Goal: Transaction & Acquisition: Book appointment/travel/reservation

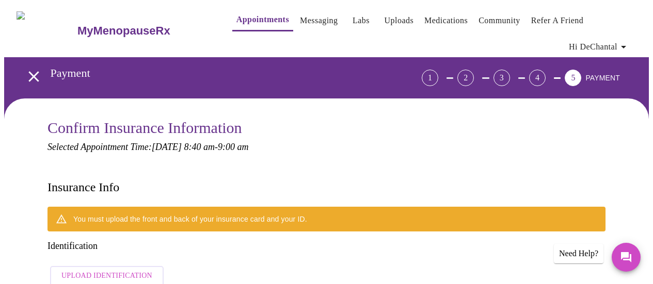
scroll to position [48, 0]
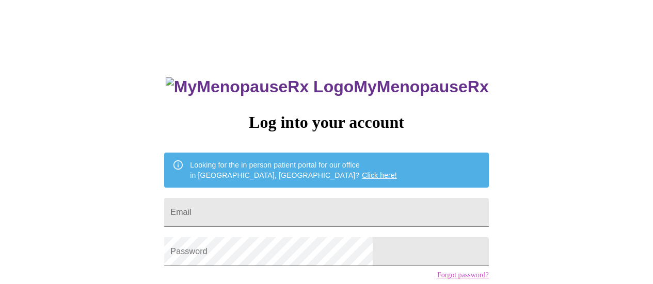
scroll to position [48, 0]
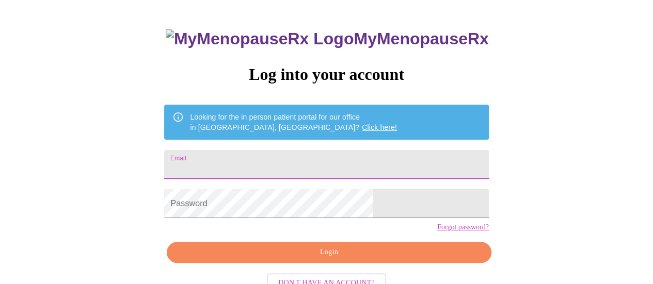
click at [277, 155] on input "Email" at bounding box center [326, 164] width 324 height 29
type input "[EMAIL_ADDRESS][DOMAIN_NAME]"
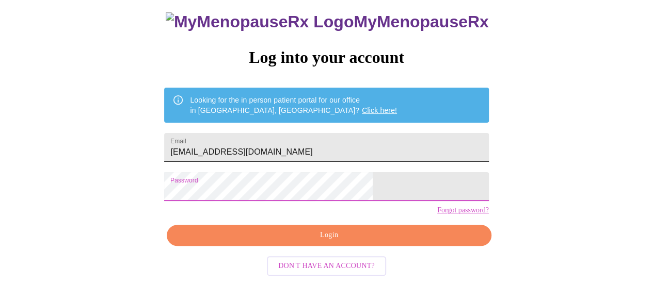
scroll to position [79, 0]
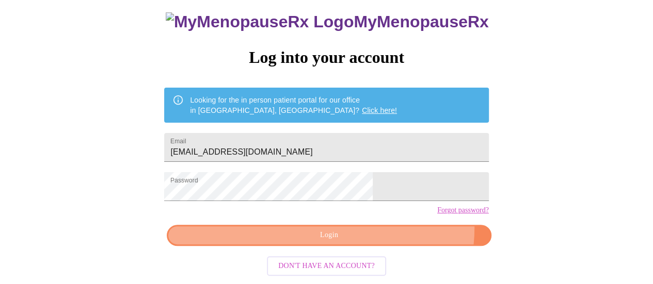
click at [378, 232] on button "Login" at bounding box center [329, 235] width 324 height 21
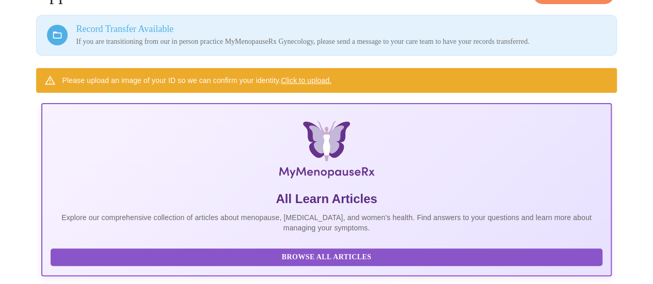
scroll to position [49, 0]
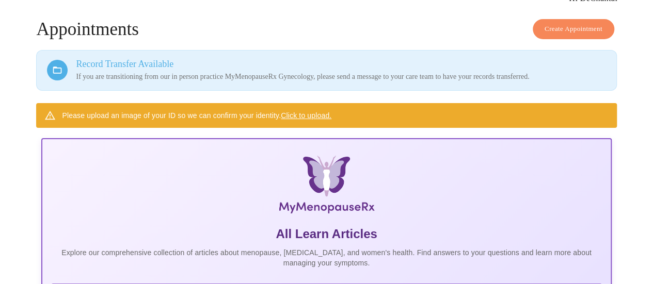
click at [302, 112] on link "Click to upload." at bounding box center [306, 116] width 51 height 8
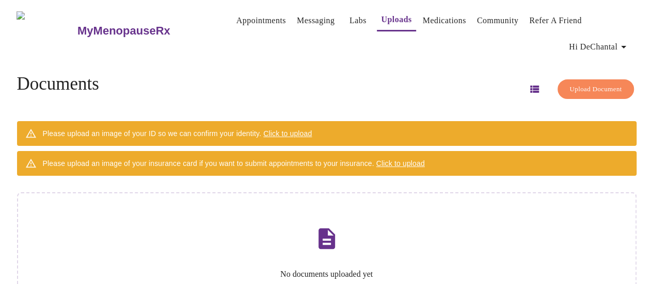
click at [406, 160] on span "Click to upload" at bounding box center [400, 164] width 49 height 8
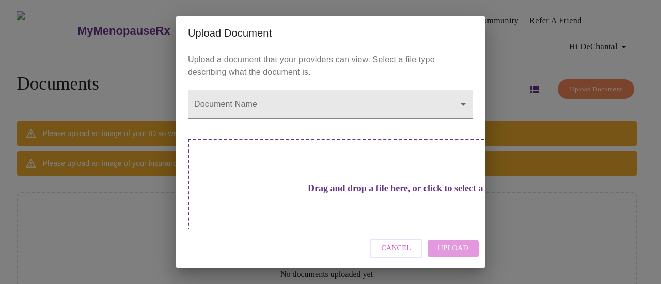
click at [439, 245] on div "Cancel Upload" at bounding box center [331, 249] width 310 height 39
click at [345, 185] on h3 "Drag and drop a file here, or click to select a file" at bounding box center [402, 188] width 285 height 11
click at [446, 249] on div "Cancel Upload" at bounding box center [331, 249] width 310 height 39
click at [340, 198] on div "Drag and drop a file here, or click to select a file" at bounding box center [403, 208] width 430 height 139
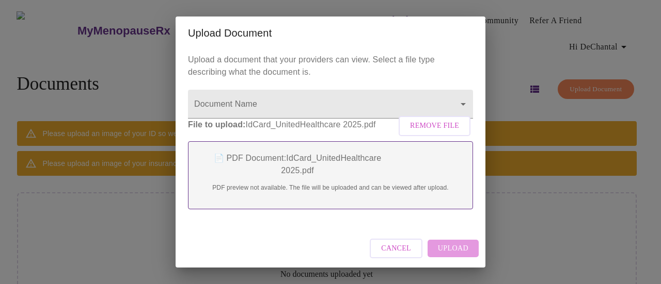
click at [453, 252] on div "Cancel Upload" at bounding box center [331, 249] width 310 height 39
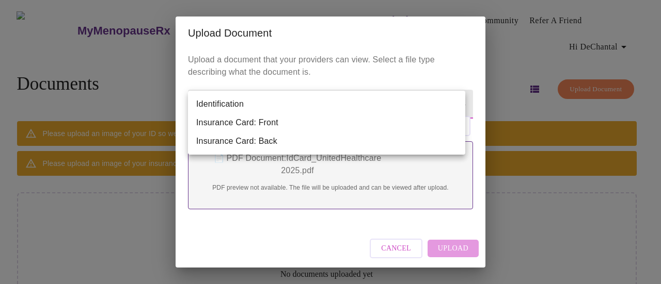
click at [455, 100] on body "MyMenopauseRx Appointments Messaging Labs Uploads Medications Community Refer a…" at bounding box center [330, 188] width 653 height 369
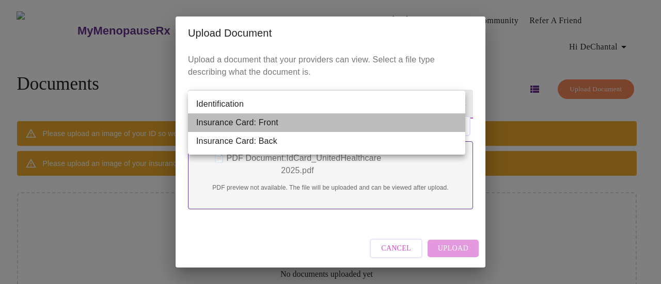
click at [241, 122] on li "Insurance Card: Front" at bounding box center [326, 123] width 277 height 19
type input "Insurance Card: Front"
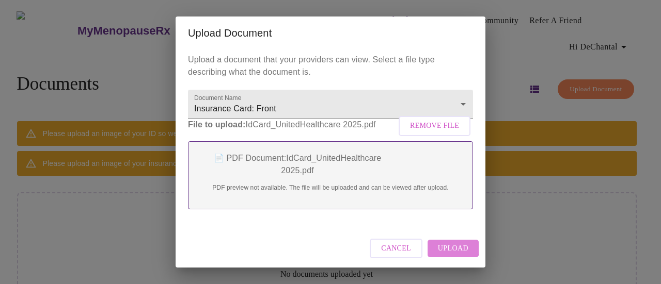
click at [442, 248] on span "Upload" at bounding box center [453, 249] width 30 height 13
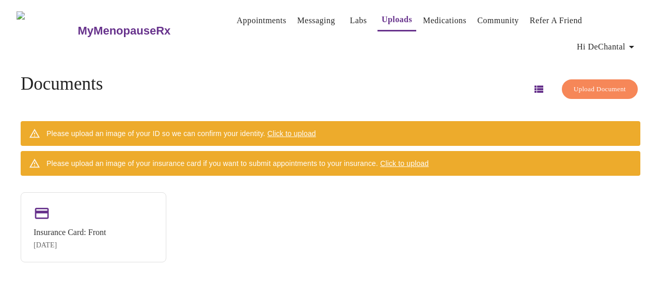
click at [420, 162] on span "Click to upload" at bounding box center [404, 164] width 49 height 8
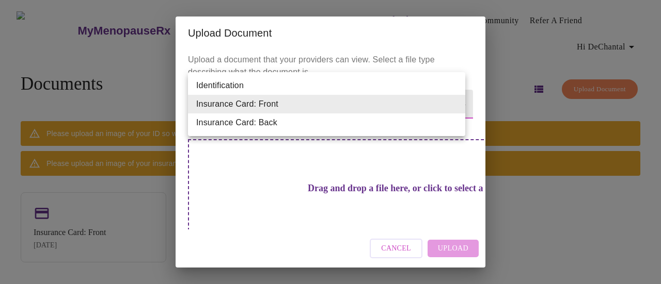
click at [455, 102] on body "MyMenopauseRx Appointments Messaging Labs Uploads Medications Community Refer a…" at bounding box center [330, 146] width 653 height 284
click at [331, 124] on li "Insurance Card: Back" at bounding box center [326, 123] width 277 height 19
type input "Insurance Card: Back"
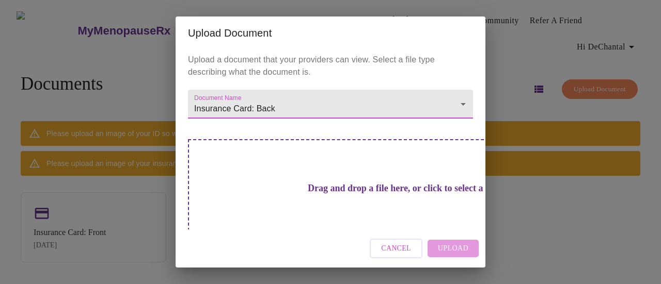
click at [443, 249] on div "Cancel Upload" at bounding box center [331, 249] width 310 height 39
click at [455, 248] on div "Cancel Upload" at bounding box center [331, 249] width 310 height 39
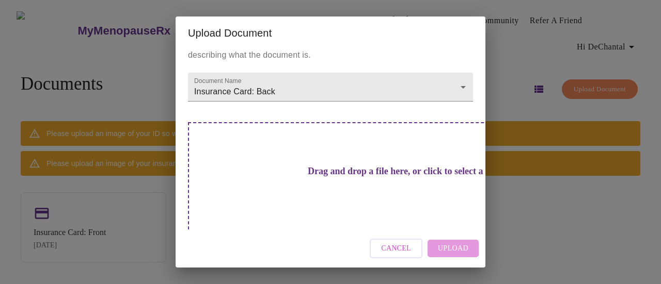
click at [455, 250] on div "Cancel Upload" at bounding box center [331, 249] width 310 height 39
click at [528, 229] on div "Upload Document Upload a document that your providers can view. Select a file t…" at bounding box center [330, 142] width 661 height 284
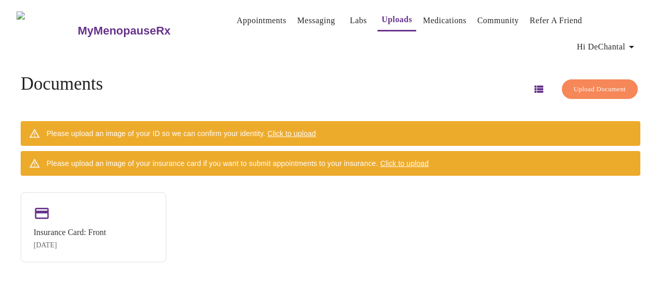
drag, startPoint x: 467, startPoint y: 253, endPoint x: 465, endPoint y: 247, distance: 6.5
click at [467, 253] on div "Insurance Card: Front Oct 3, 2025" at bounding box center [331, 228] width 620 height 70
click at [313, 131] on span "Click to upload" at bounding box center [291, 134] width 49 height 8
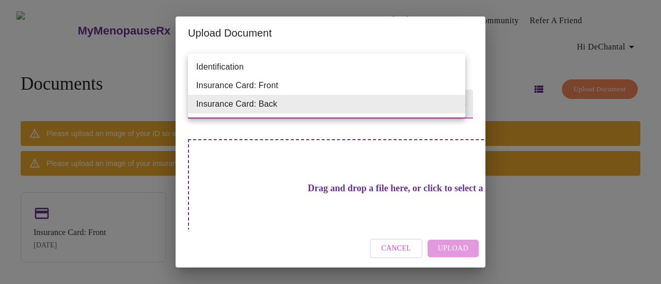
click at [454, 104] on body "MyMenopauseRx Appointments Messaging Labs Uploads Medications Community Refer a…" at bounding box center [330, 146] width 653 height 284
click at [241, 67] on li "Identification" at bounding box center [326, 67] width 277 height 19
type input "Identification"
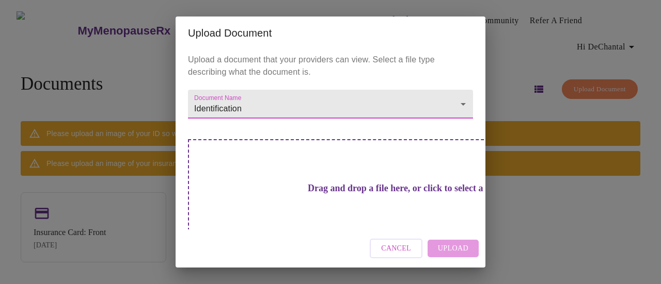
click at [446, 250] on div "Cancel Upload" at bounding box center [331, 249] width 310 height 39
click at [400, 251] on span "Cancel" at bounding box center [396, 249] width 30 height 13
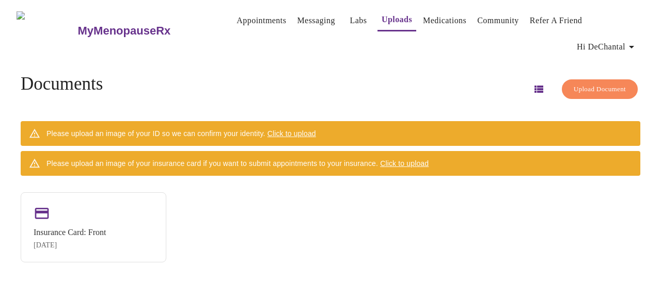
click at [494, 242] on div "Insurance Card: Front Oct 3, 2025" at bounding box center [331, 228] width 620 height 70
click at [418, 160] on span "Click to upload" at bounding box center [404, 164] width 49 height 8
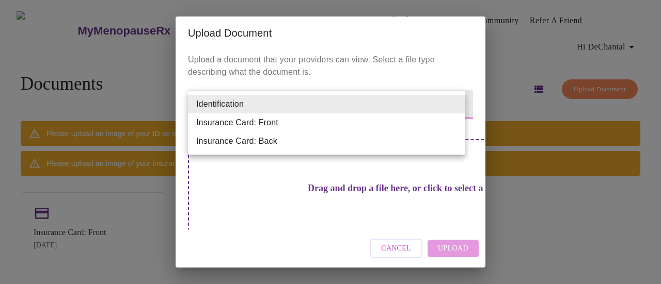
click at [454, 103] on body "MyMenopauseRx Appointments Messaging Labs Uploads Medications Community Refer a…" at bounding box center [330, 146] width 653 height 284
click at [273, 138] on li "Insurance Card: Back" at bounding box center [326, 141] width 277 height 19
type input "Insurance Card: Back"
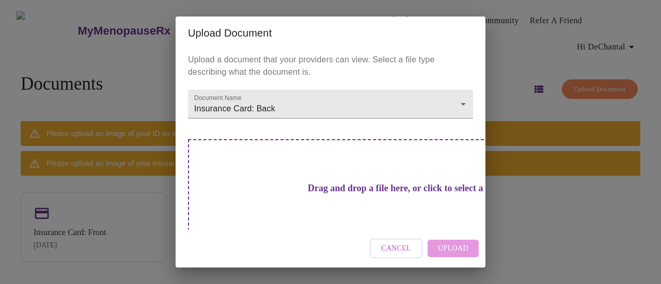
click at [441, 252] on div "Cancel Upload" at bounding box center [331, 249] width 310 height 39
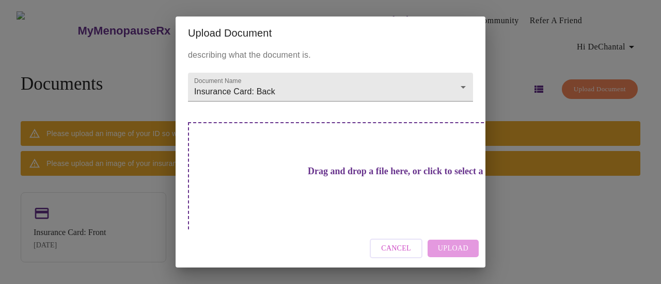
click at [452, 245] on div "Cancel Upload" at bounding box center [331, 249] width 310 height 39
click at [415, 182] on div "Drag and drop a file here, or click to select a file" at bounding box center [403, 191] width 430 height 139
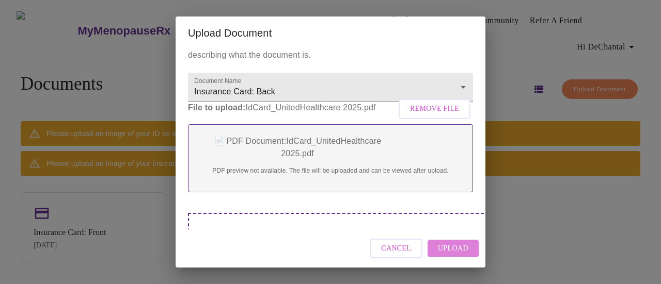
click at [456, 251] on span "Upload" at bounding box center [453, 249] width 30 height 13
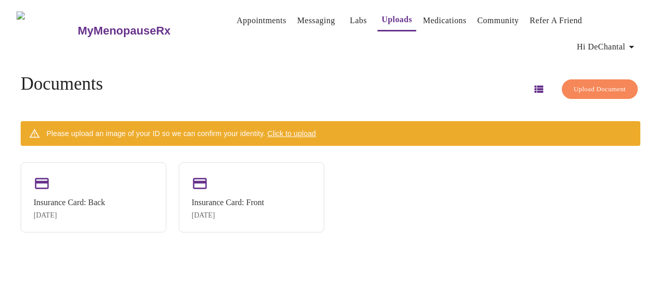
click at [308, 131] on span "Click to upload" at bounding box center [291, 134] width 49 height 8
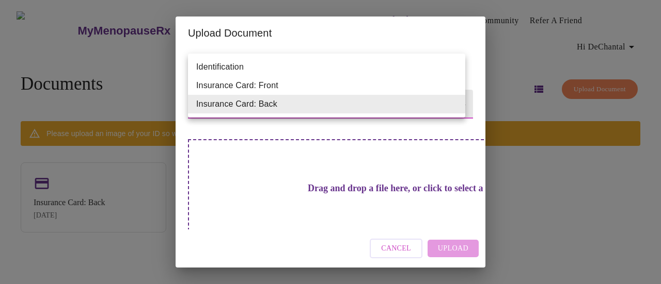
click at [455, 102] on body "MyMenopauseRx Appointments Messaging Labs Uploads Medications Community Refer a…" at bounding box center [330, 146] width 653 height 284
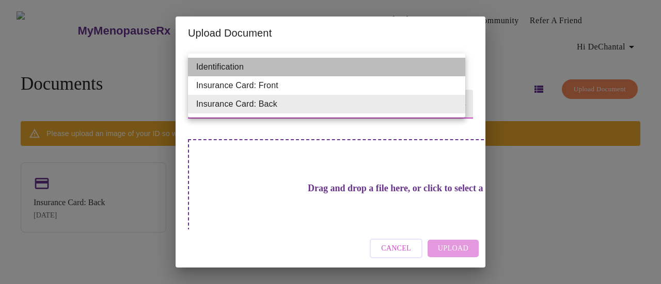
click at [274, 67] on li "Identification" at bounding box center [326, 67] width 277 height 19
type input "Identification"
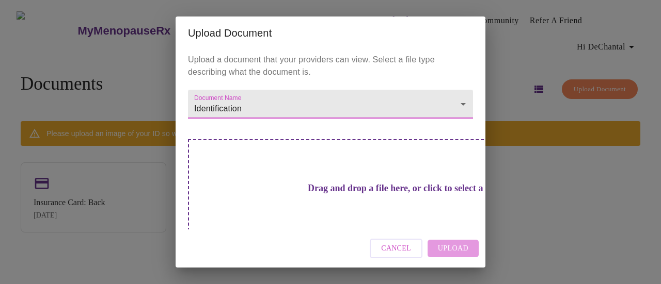
click at [377, 201] on div "Drag and drop a file here, or click to select a file" at bounding box center [403, 208] width 430 height 139
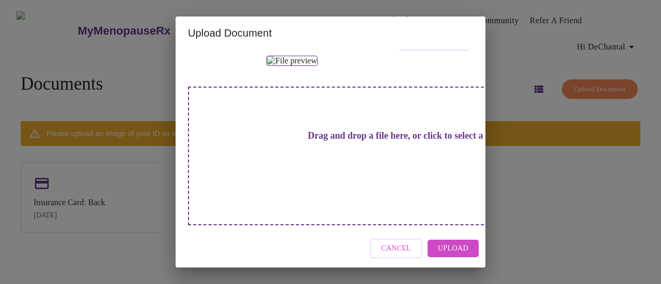
scroll to position [114, 0]
click at [450, 249] on span "Upload" at bounding box center [453, 249] width 30 height 13
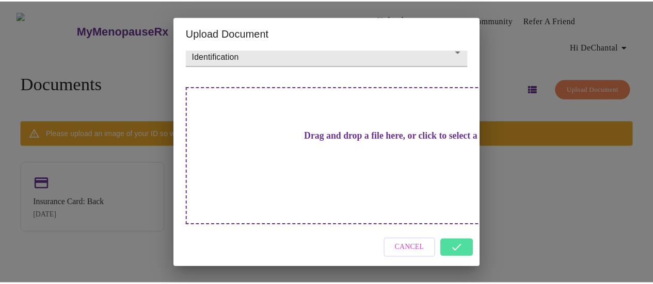
scroll to position [17, 0]
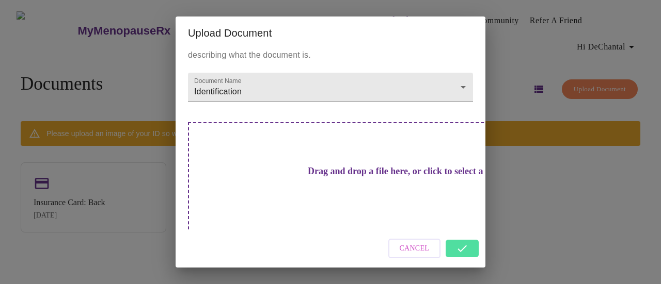
click at [471, 249] on div "Cancel" at bounding box center [331, 249] width 310 height 39
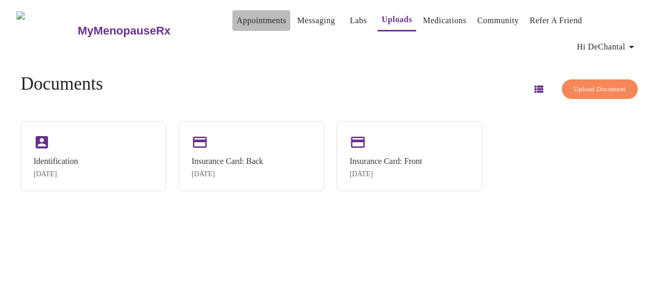
click at [240, 17] on link "Appointments" at bounding box center [261, 20] width 50 height 14
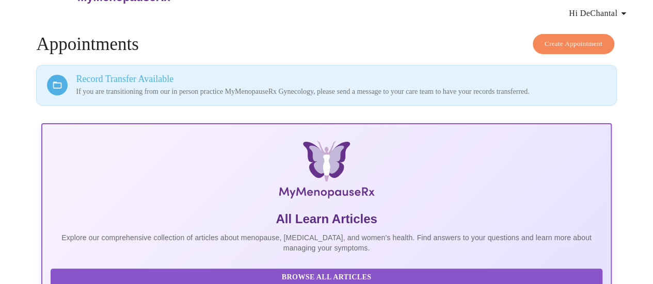
scroll to position [29, 0]
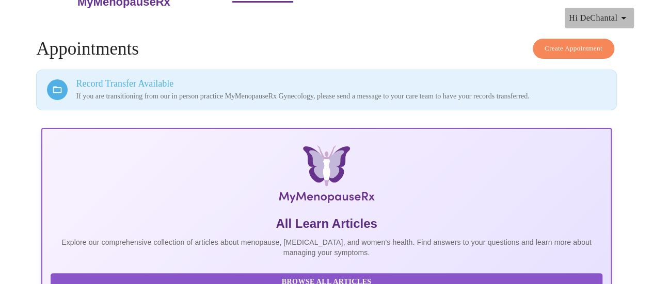
click at [612, 13] on span "Hi DeChantal" at bounding box center [599, 18] width 61 height 14
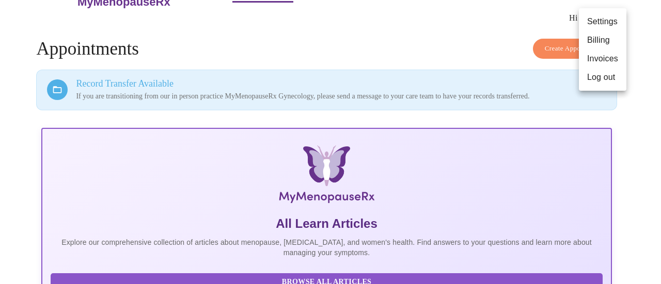
click at [549, 43] on div at bounding box center [330, 142] width 661 height 284
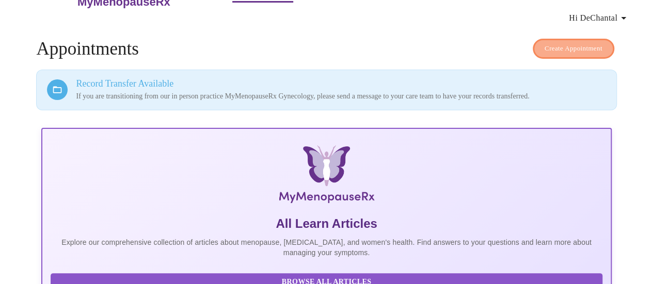
click at [556, 43] on span "Create Appointment" at bounding box center [574, 49] width 58 height 12
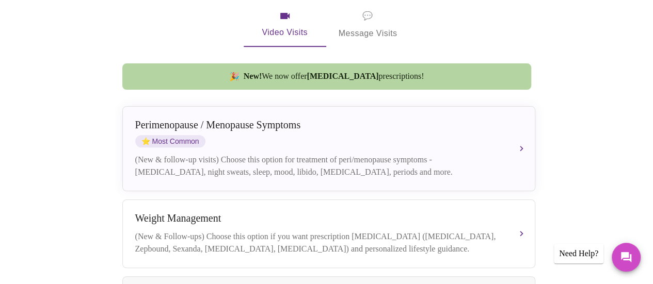
scroll to position [230, 0]
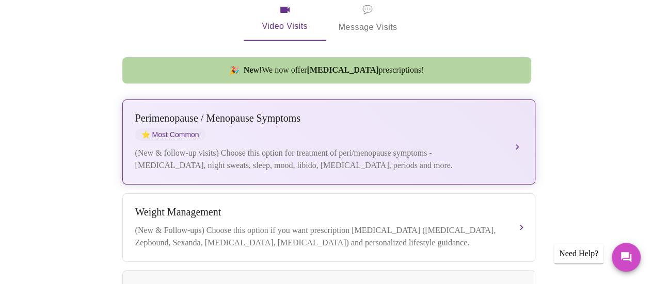
click at [516, 130] on button "Perimenopause / Menopause Symptoms ⭐ Most Common (New & follow-up visits) Choos…" at bounding box center [328, 142] width 413 height 85
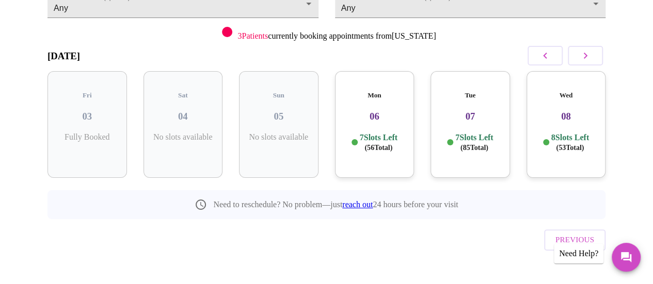
click at [573, 133] on p "8 Slots Left ( 53 Total)" at bounding box center [570, 143] width 38 height 20
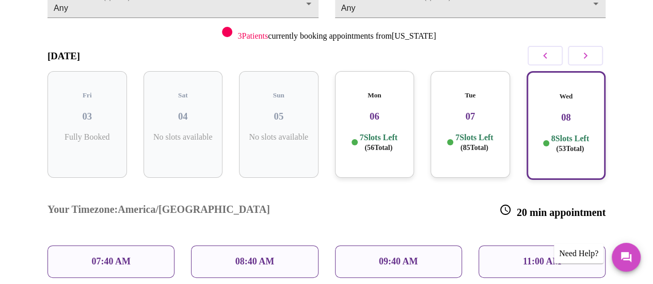
click at [262, 257] on p "08:40 AM" at bounding box center [254, 262] width 39 height 11
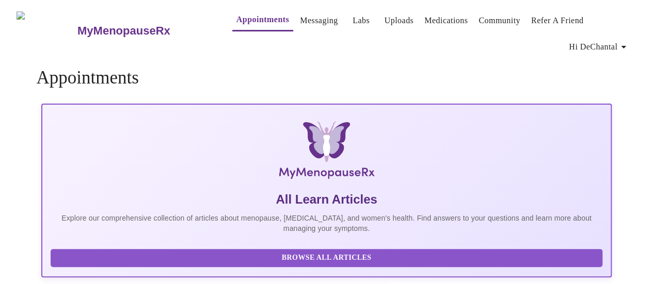
scroll to position [29, 0]
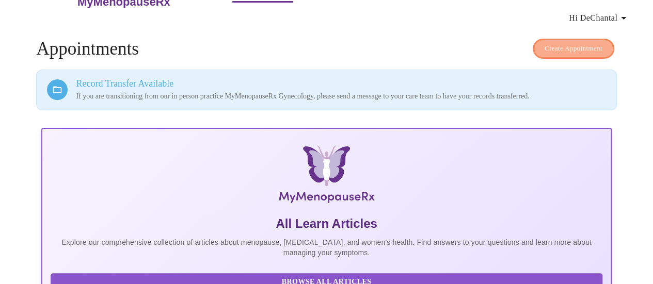
click at [571, 43] on span "Create Appointment" at bounding box center [574, 49] width 58 height 12
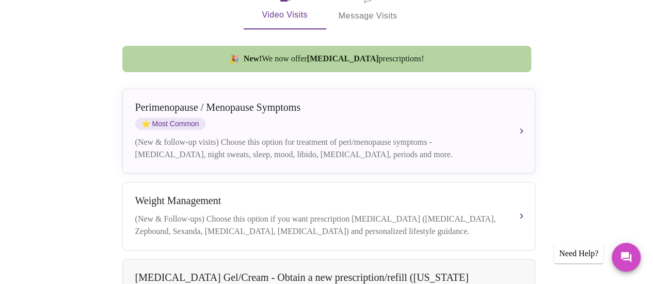
scroll to position [247, 0]
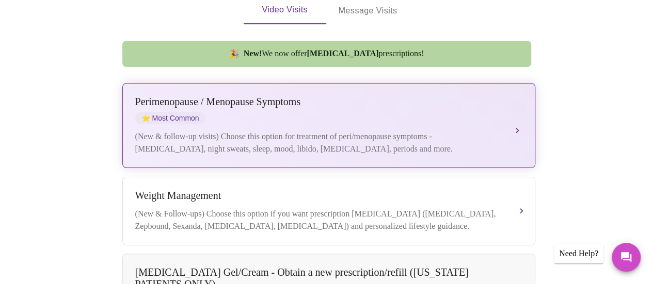
click at [519, 112] on button "Perimenopause / Menopause Symptoms ⭐ Most Common (New & follow-up visits) Choos…" at bounding box center [328, 125] width 413 height 85
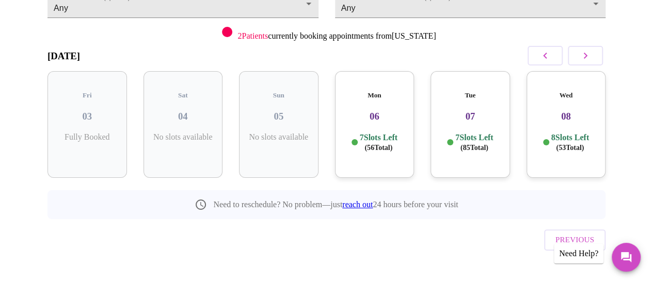
click at [565, 112] on h3 "08" at bounding box center [566, 116] width 63 height 11
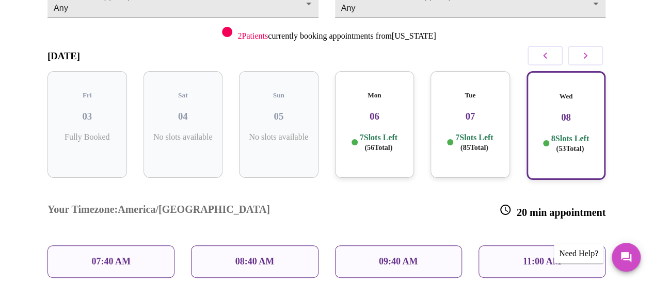
click at [422, 246] on div "09:40 AM" at bounding box center [398, 262] width 127 height 33
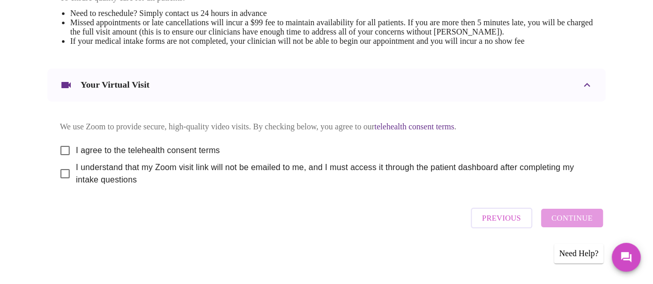
scroll to position [481, 0]
click at [578, 223] on div "Previous Continue" at bounding box center [536, 218] width 137 height 31
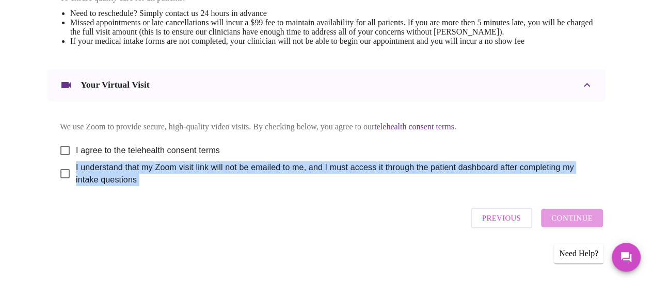
drag, startPoint x: 650, startPoint y: 208, endPoint x: 653, endPoint y: 142, distance: 65.6
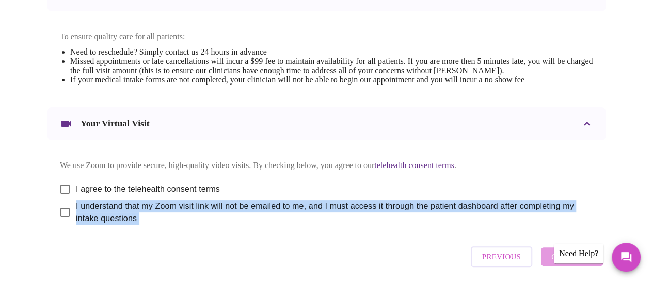
click at [59, 197] on input "I agree to the telehealth consent terms" at bounding box center [65, 190] width 22 height 22
checkbox input "true"
click at [65, 218] on input "I understand that my Zoom visit link will not be emailed to me, and I must acce…" at bounding box center [65, 213] width 22 height 22
checkbox input "true"
click at [560, 264] on span "Continue" at bounding box center [571, 256] width 41 height 13
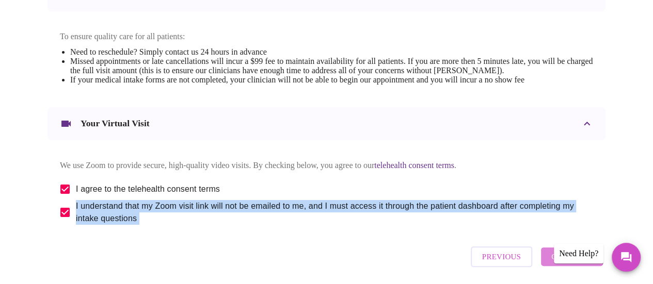
scroll to position [169, 0]
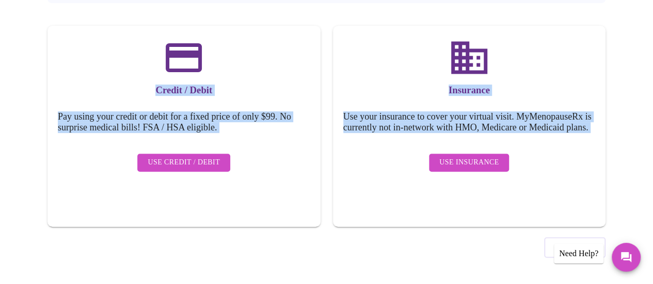
click at [478, 227] on div "Previous" at bounding box center [326, 245] width 558 height 36
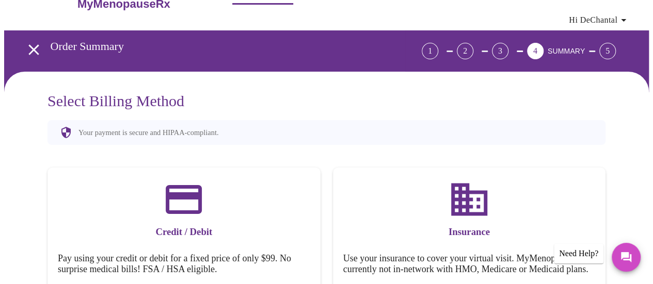
scroll to position [21, 0]
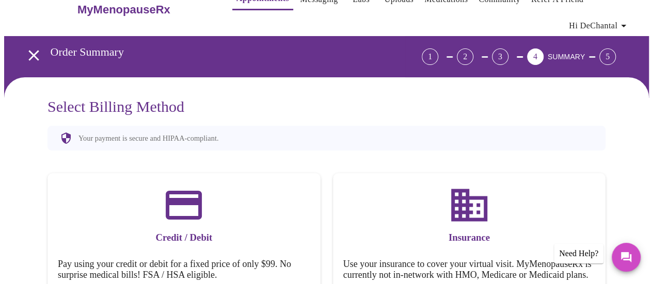
click at [609, 51] on div "5" at bounding box center [607, 57] width 17 height 17
click at [389, 88] on div "Select Billing Method Your payment is secure and HIPAA-compliant. Credit / Debi…" at bounding box center [326, 267] width 645 height 380
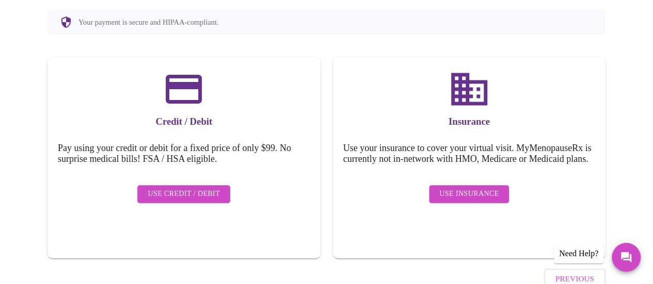
scroll to position [138, 0]
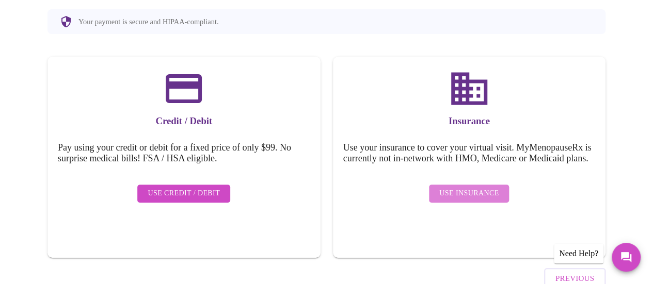
click at [485, 195] on span "Use Insurance" at bounding box center [468, 193] width 59 height 13
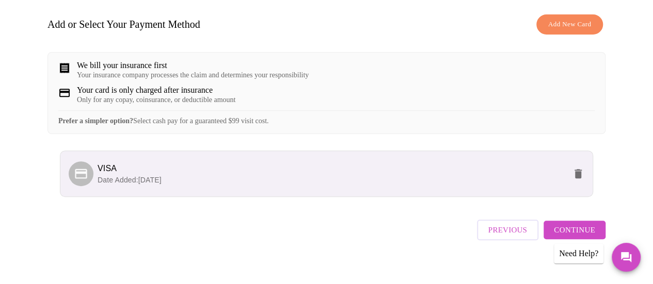
scroll to position [178, 0]
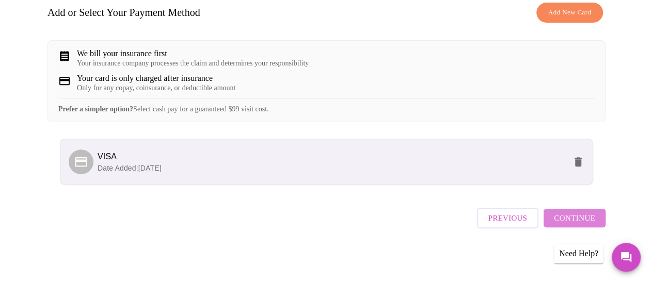
click at [588, 225] on span "Continue" at bounding box center [574, 218] width 41 height 13
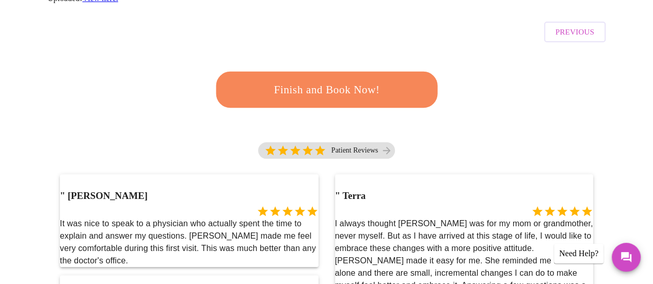
scroll to position [228, 0]
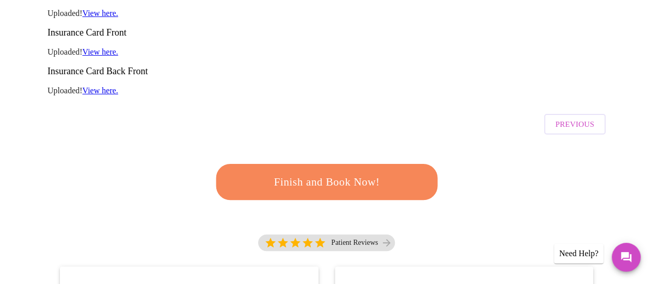
click at [336, 173] on span "Finish and Book Now!" at bounding box center [326, 182] width 191 height 19
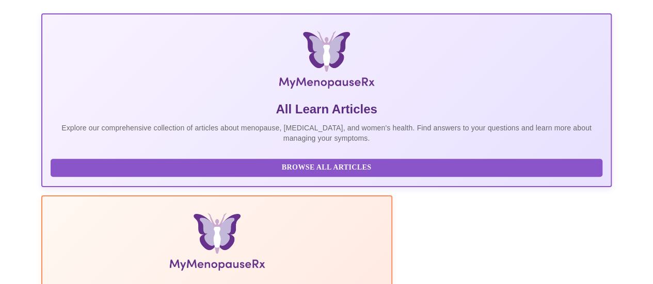
scroll to position [203, 0]
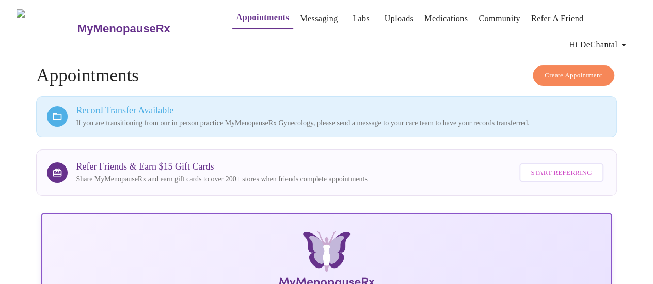
scroll to position [0, 0]
